Goal: Information Seeking & Learning: Learn about a topic

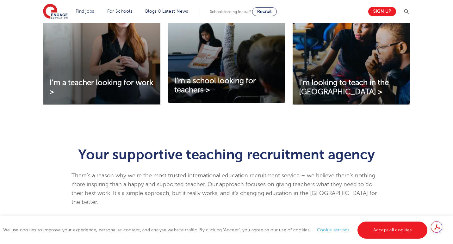
scroll to position [254, 0]
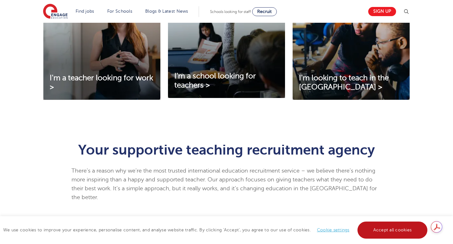
click at [378, 232] on link "Accept all cookies" at bounding box center [392, 230] width 70 height 17
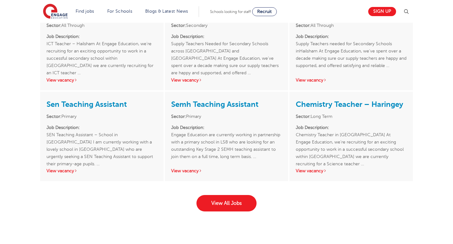
scroll to position [933, 0]
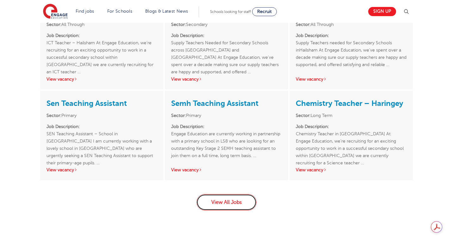
click at [227, 196] on link "View All Jobs" at bounding box center [226, 202] width 60 height 16
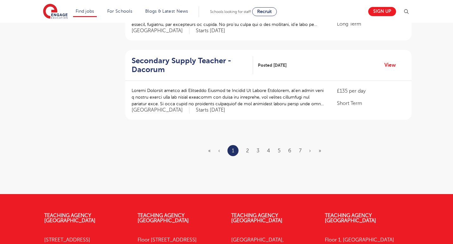
scroll to position [786, 0]
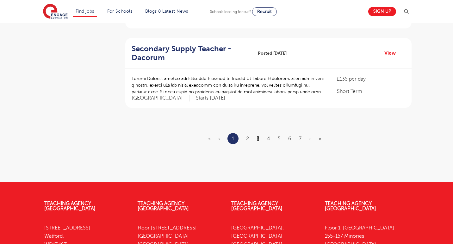
click at [259, 136] on link "3" at bounding box center [258, 139] width 3 height 6
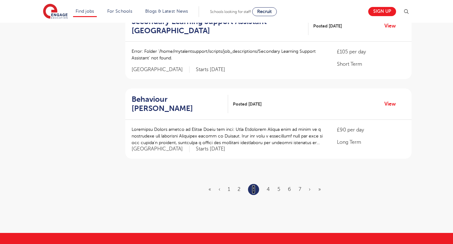
scroll to position [714, 0]
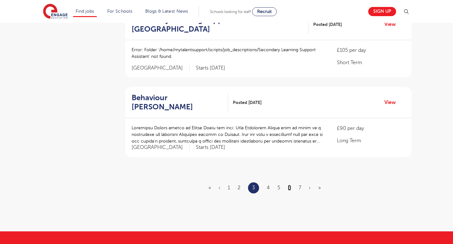
click at [289, 185] on link "6" at bounding box center [289, 188] width 3 height 6
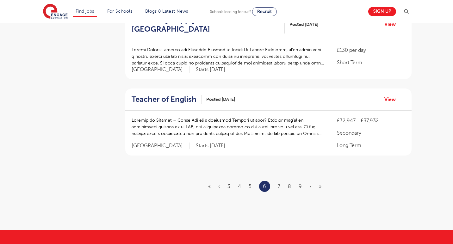
scroll to position [0, 0]
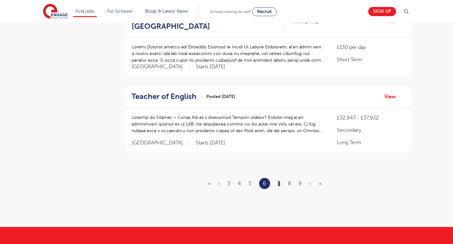
click at [280, 181] on link "7" at bounding box center [279, 184] width 3 height 6
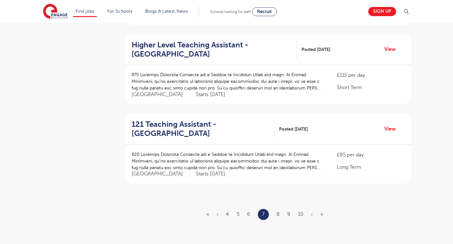
scroll to position [702, 0]
click at [278, 211] on link "8" at bounding box center [278, 214] width 3 height 6
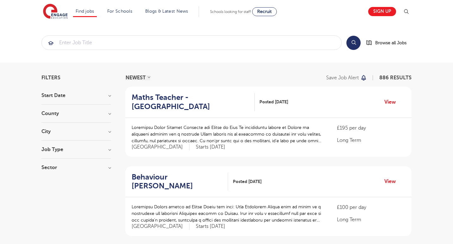
click at [110, 132] on h3 "City" at bounding box center [76, 131] width 70 height 5
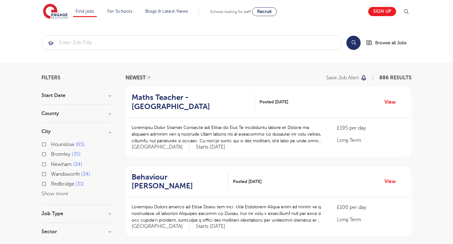
click at [65, 194] on button "Show more" at bounding box center [54, 194] width 27 height 6
